Goal: Use online tool/utility: Utilize a website feature to perform a specific function

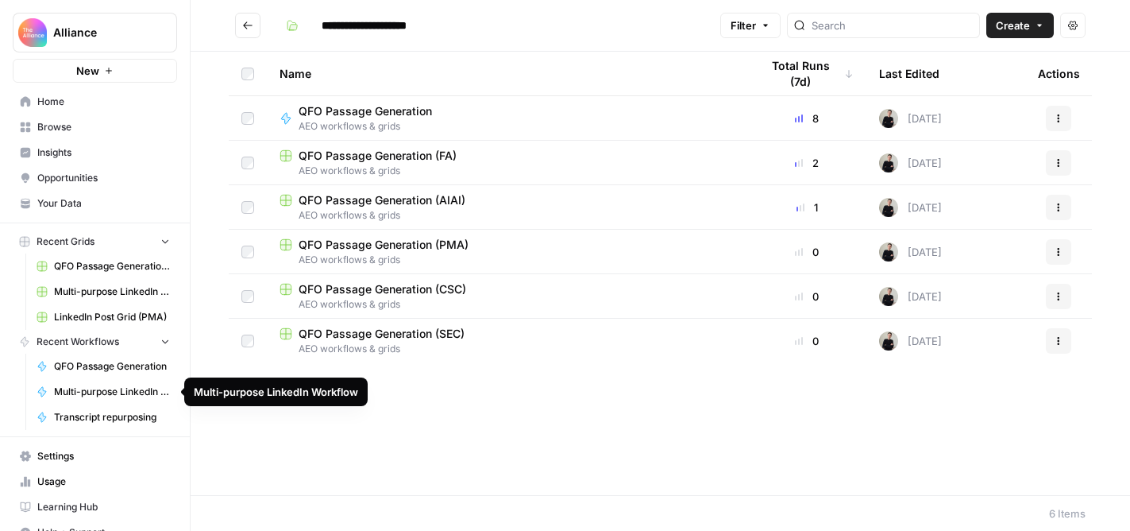
click at [122, 391] on span "Multi-purpose LinkedIn Workflow" at bounding box center [112, 391] width 116 height 14
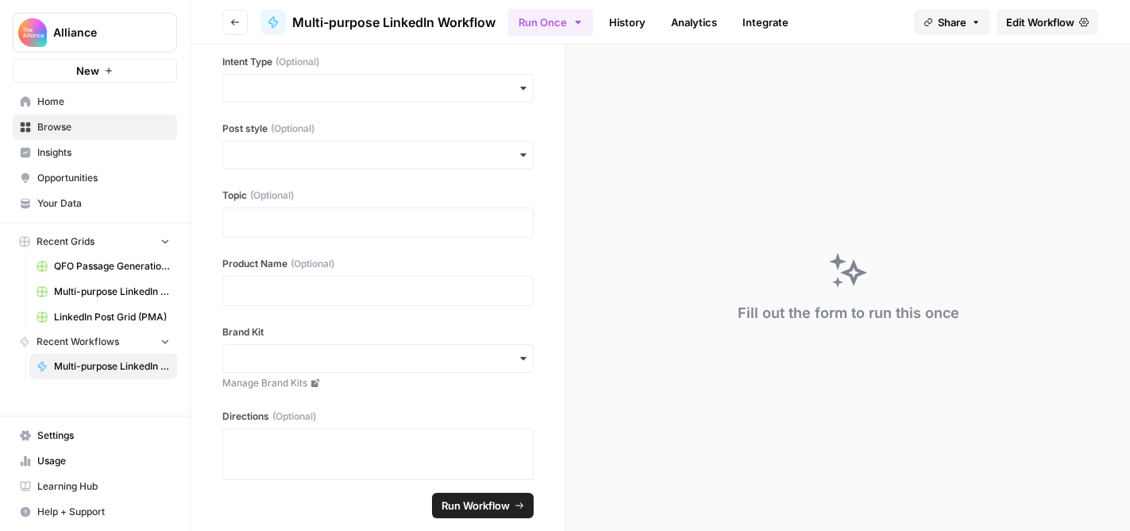
scroll to position [30, 0]
